Goal: Check status

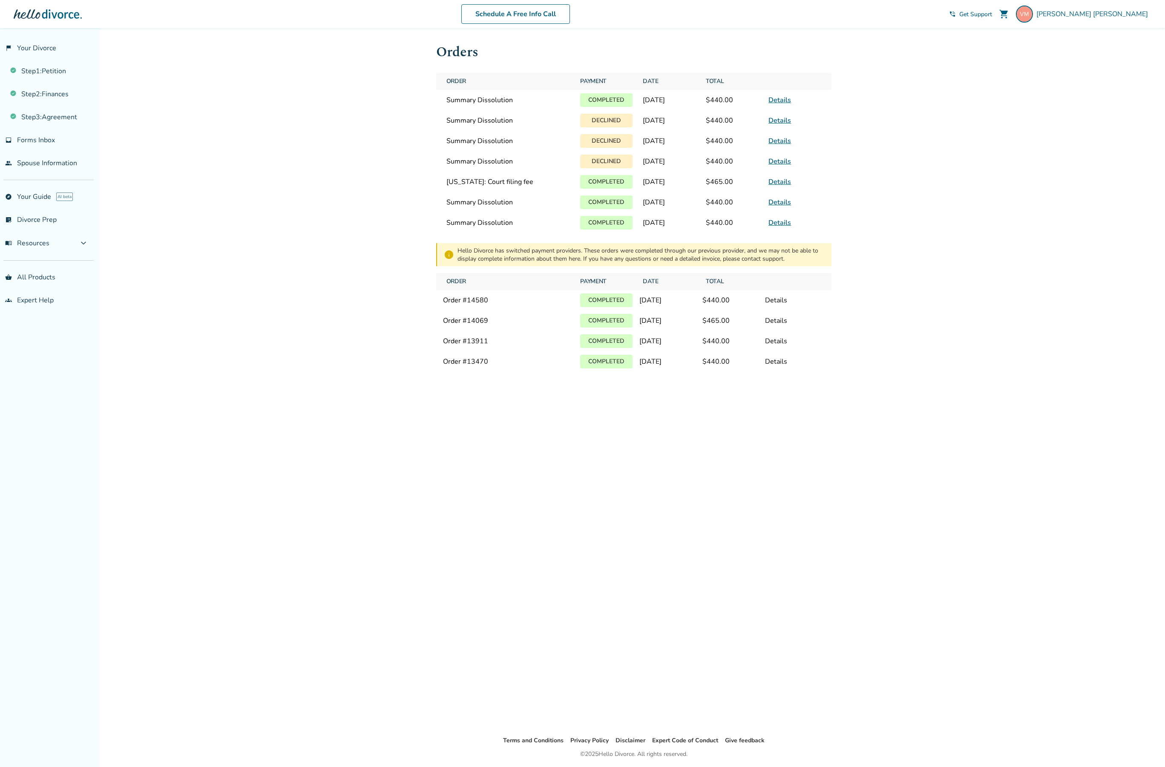
click at [774, 105] on link "Details" at bounding box center [779, 99] width 23 height 9
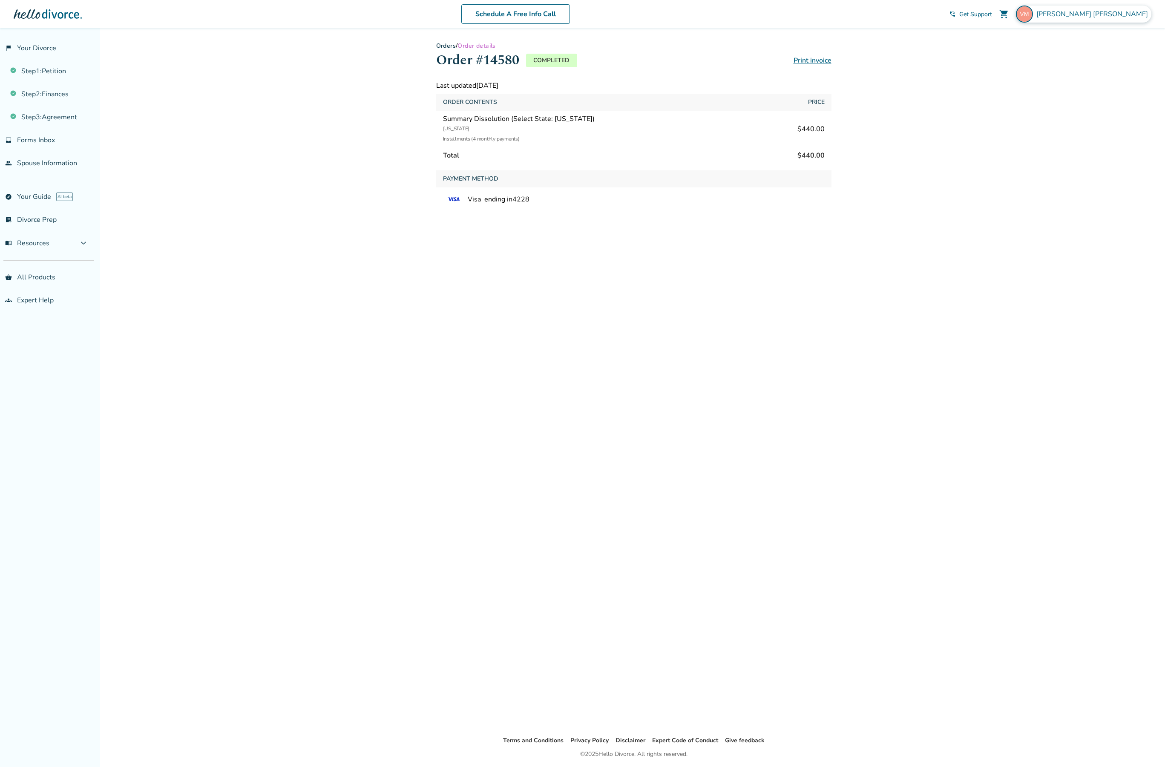
click at [1078, 14] on span "[PERSON_NAME]" at bounding box center [1093, 13] width 115 height 9
click at [1065, 85] on link "Orders" at bounding box center [1061, 93] width 21 height 16
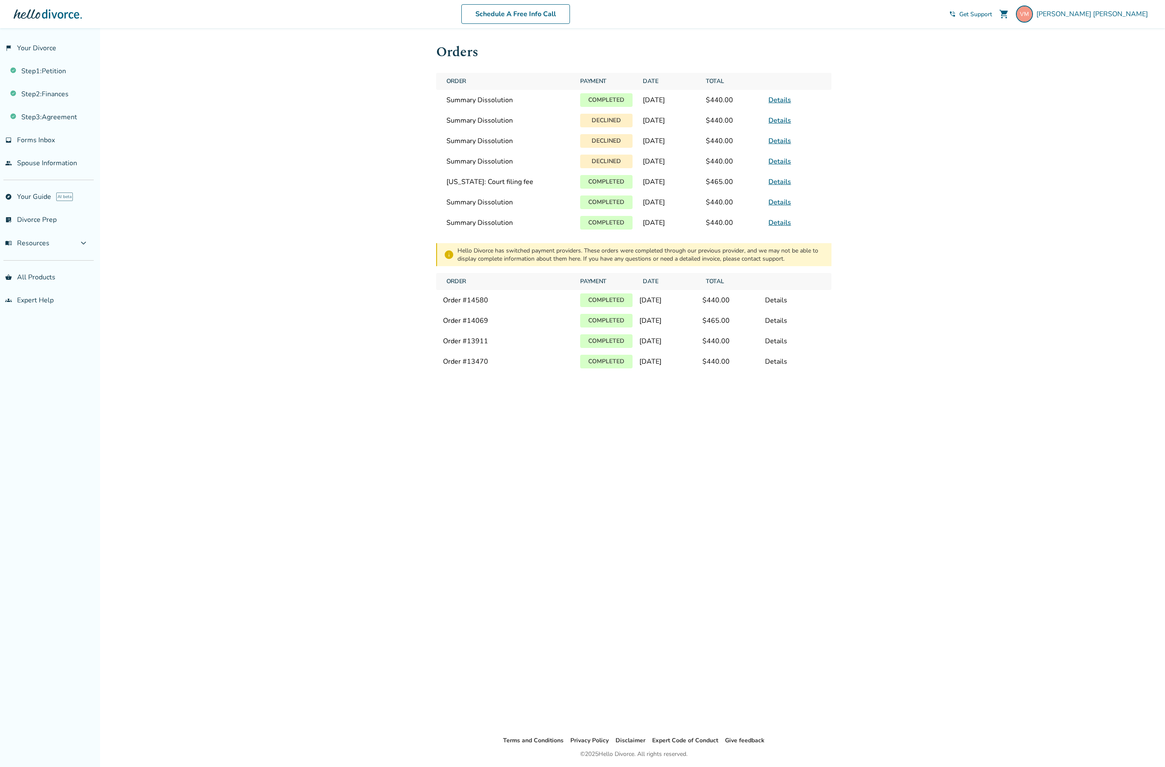
drag, startPoint x: 272, startPoint y: 290, endPoint x: 264, endPoint y: 293, distance: 8.5
click at [264, 293] on div "Added to cart Orders Order Payment Date Total Summary Dissolution Completed Sep…" at bounding box center [582, 411] width 1165 height 767
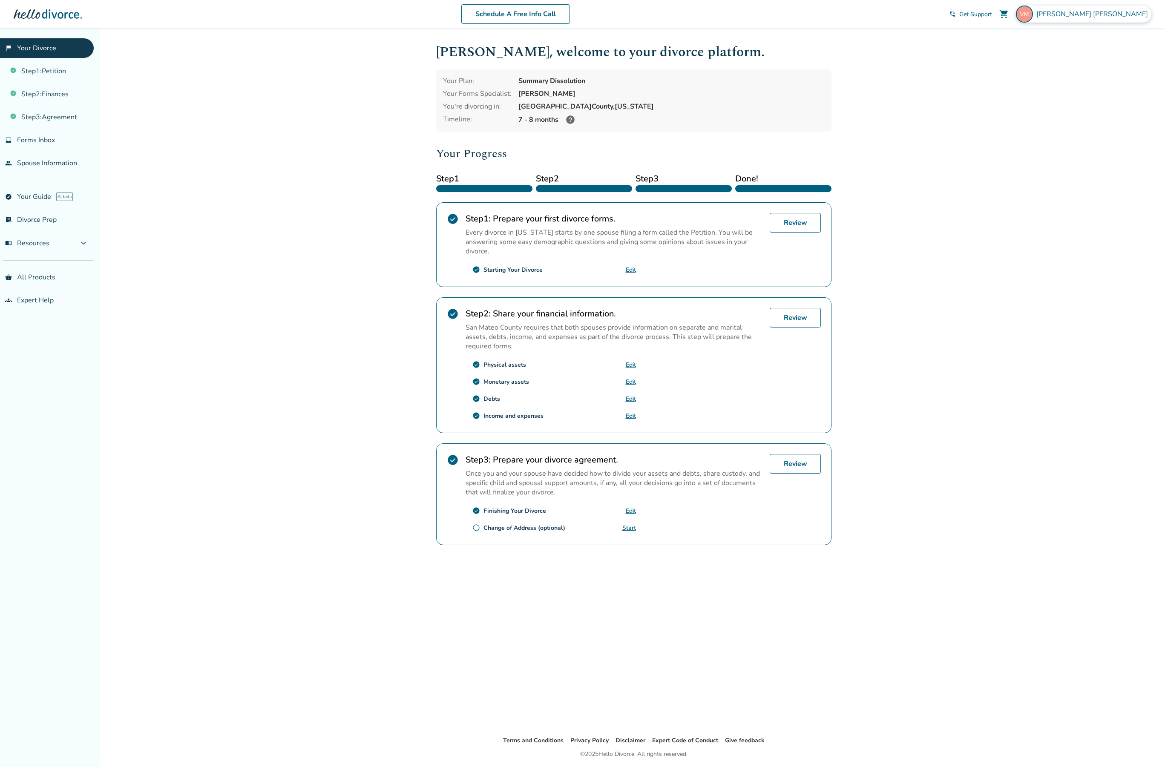
click at [1033, 17] on img at bounding box center [1024, 14] width 17 height 17
click at [1051, 85] on link "Orders" at bounding box center [1061, 93] width 21 height 16
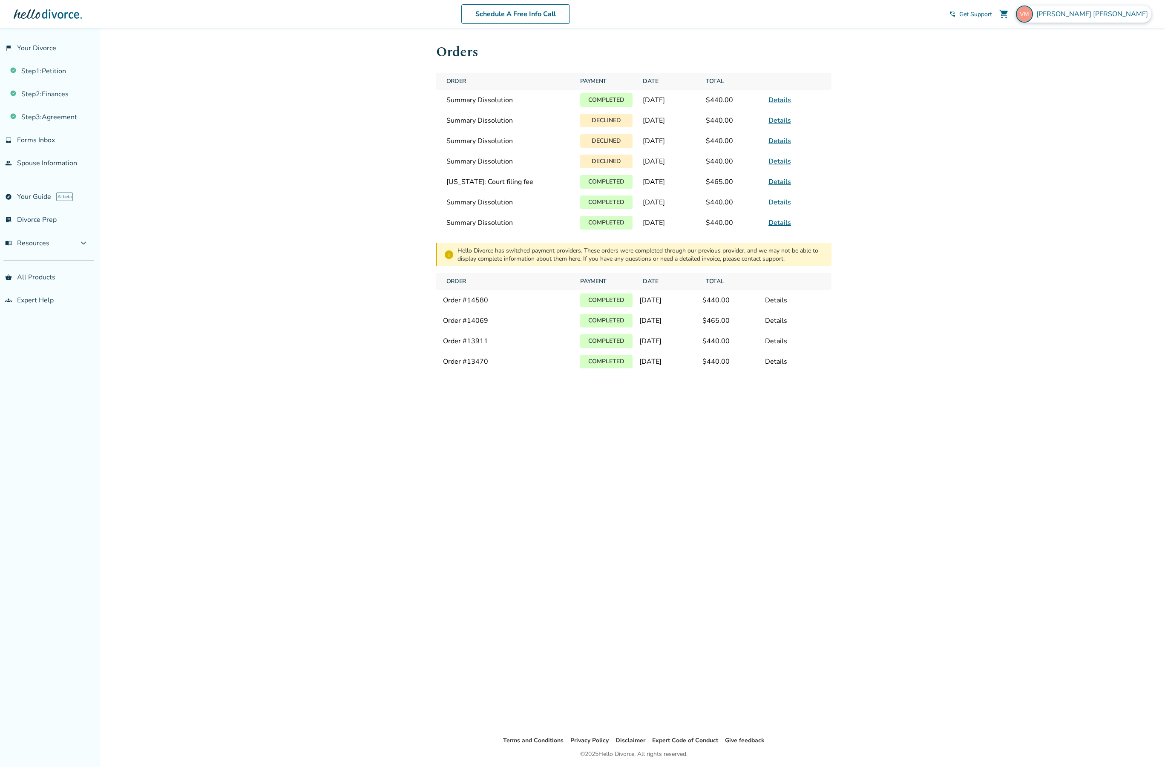
click at [1033, 13] on img at bounding box center [1024, 14] width 17 height 17
click at [1060, 105] on link "Payments" at bounding box center [1066, 113] width 31 height 16
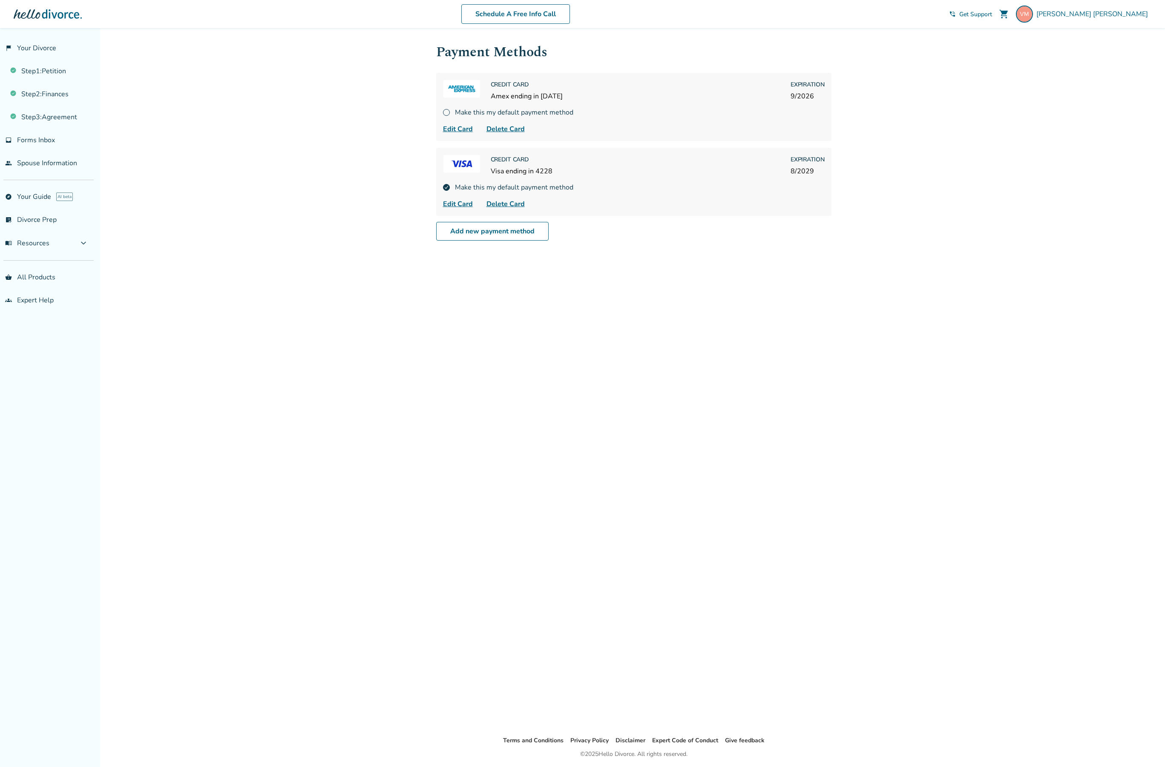
click at [249, 384] on div "Added to cart Payment Methods Credit Card Amex ending in [DATE] Expiration 9 / …" at bounding box center [582, 411] width 1165 height 767
